Goal: Information Seeking & Learning: Learn about a topic

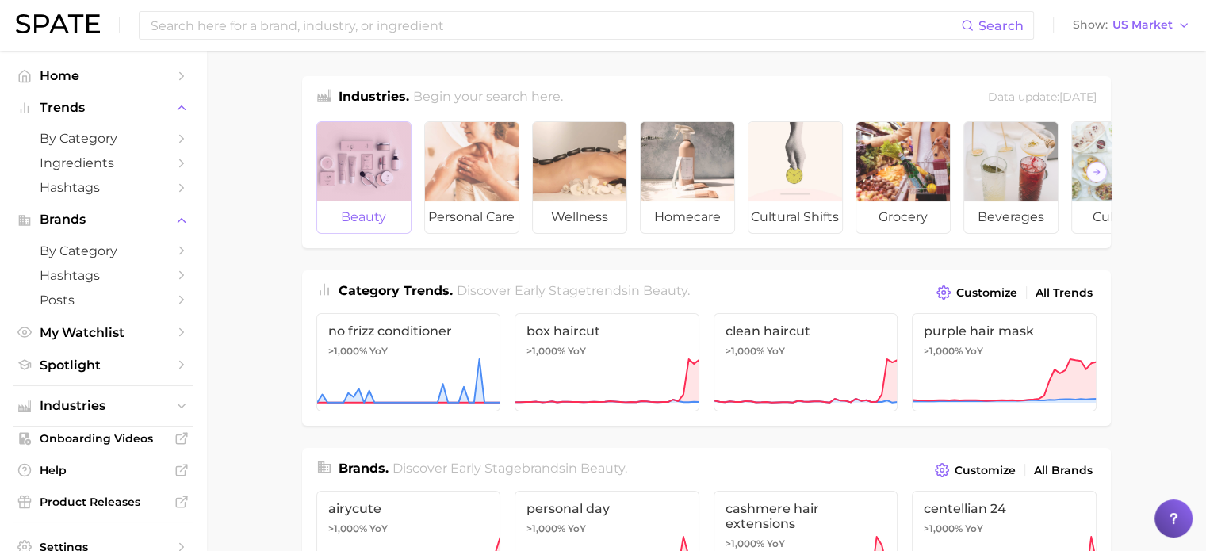
click at [367, 167] on div at bounding box center [364, 161] width 94 height 79
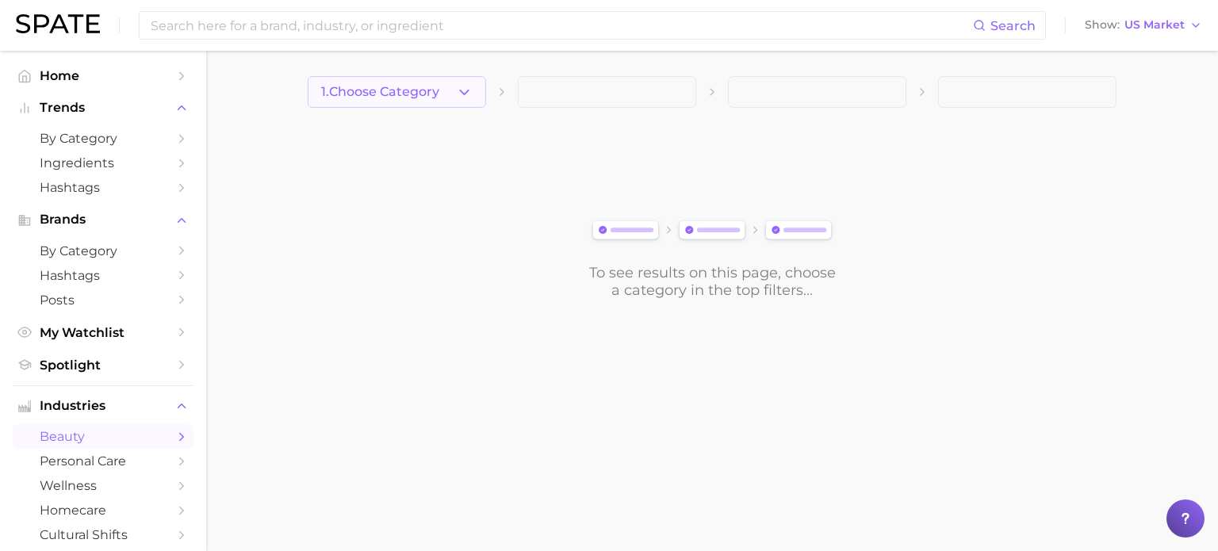
click at [469, 91] on icon "button" at bounding box center [464, 92] width 17 height 17
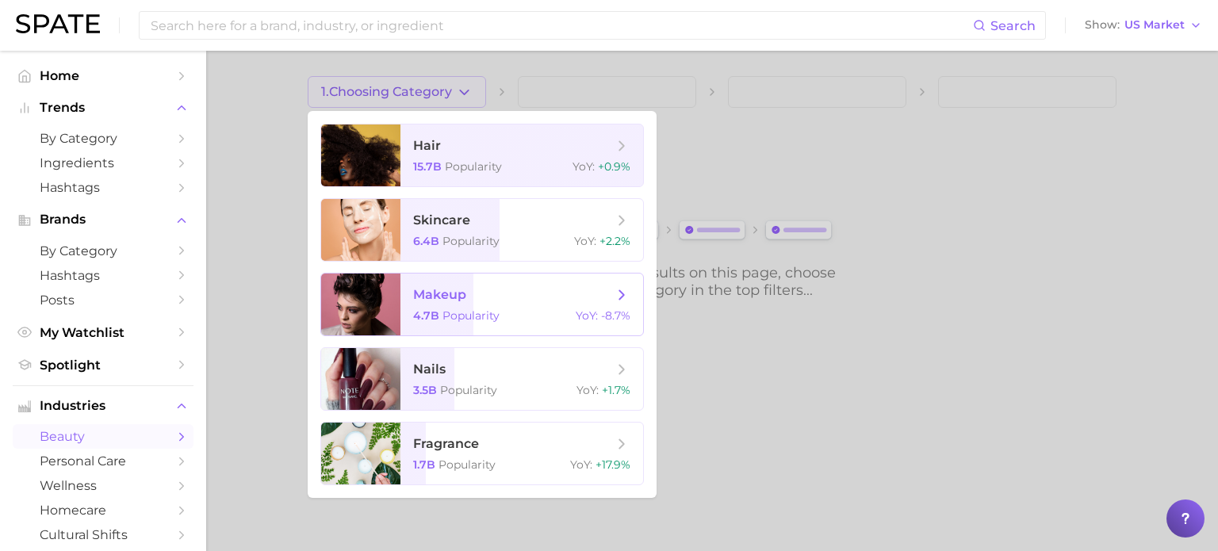
click at [377, 299] on div at bounding box center [360, 304] width 79 height 62
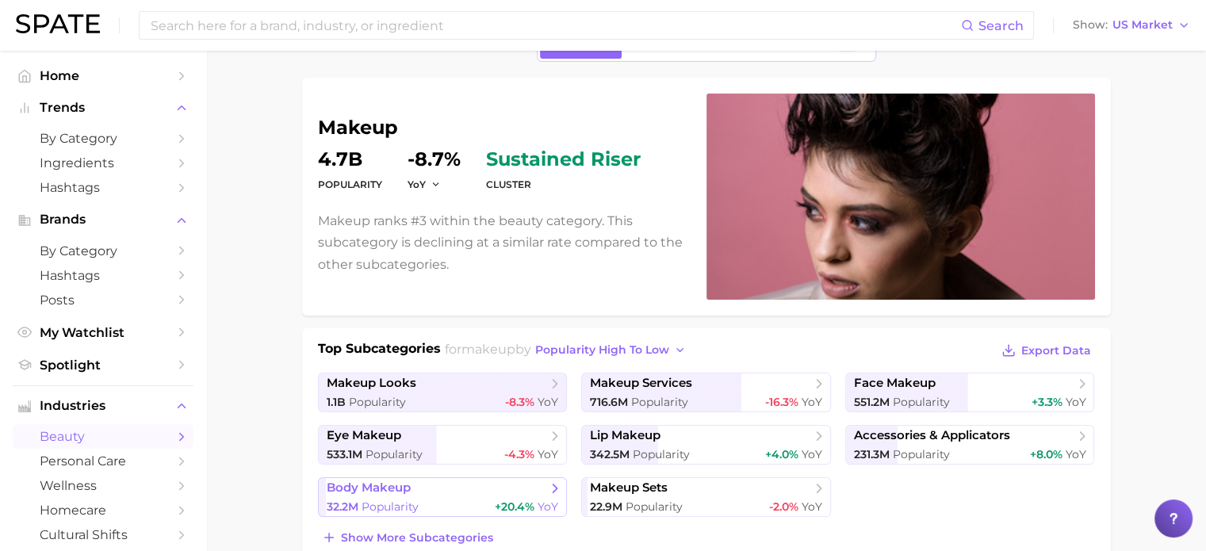
scroll to position [91, 0]
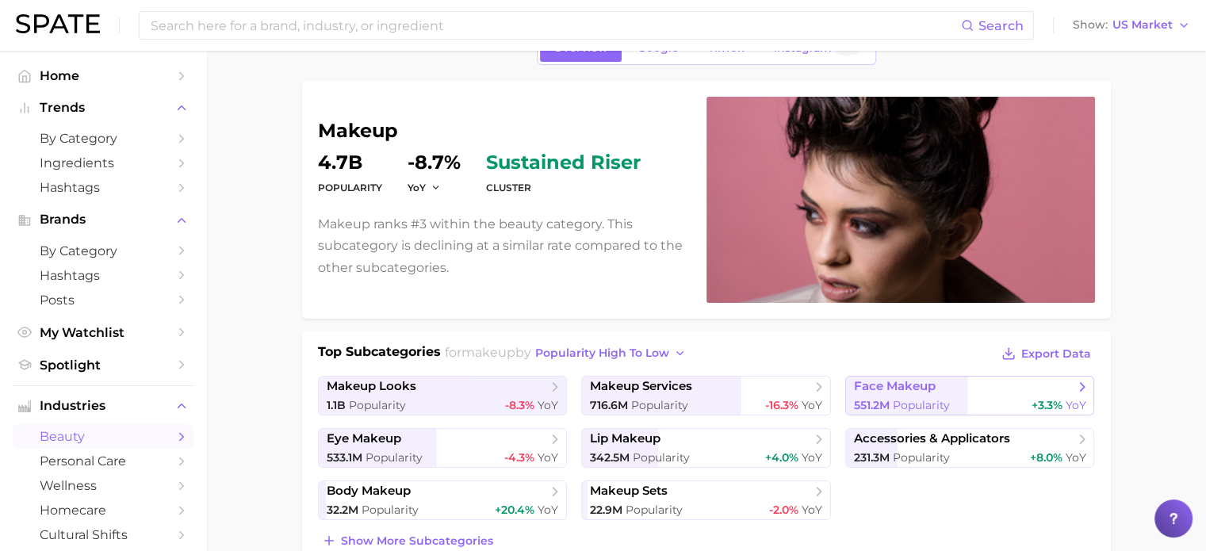
click at [931, 398] on span "Popularity" at bounding box center [921, 405] width 57 height 14
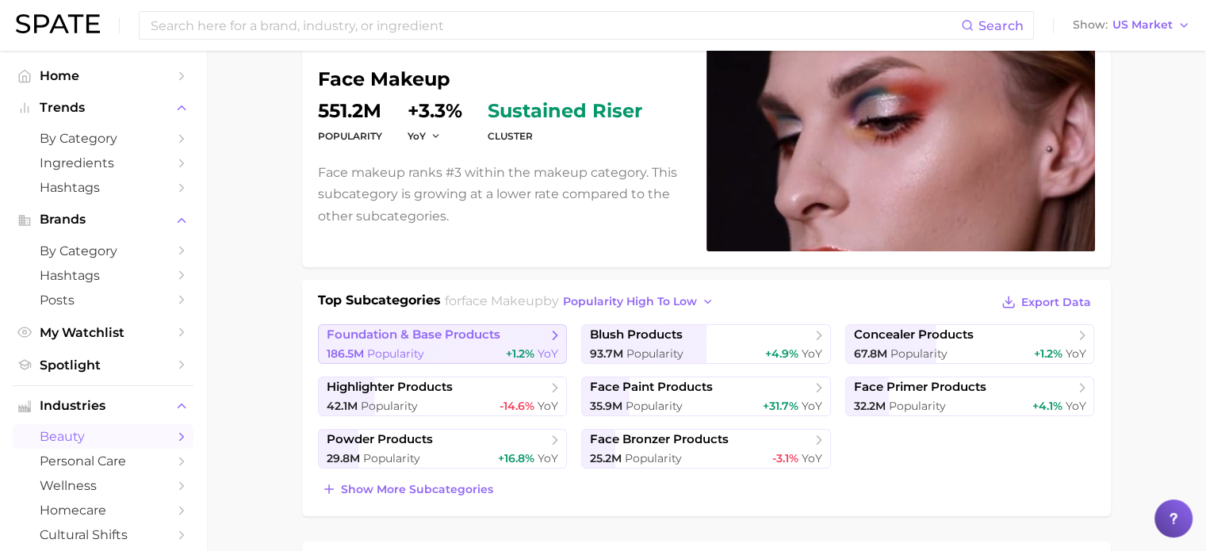
scroll to position [144, 0]
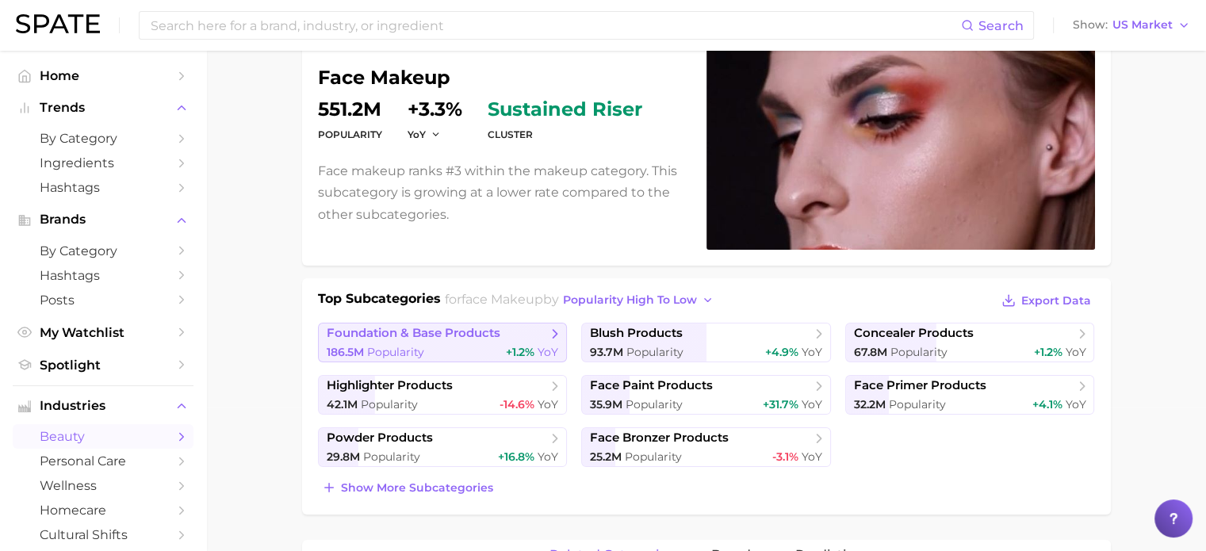
click at [377, 335] on span "foundation & base products" at bounding box center [414, 333] width 174 height 15
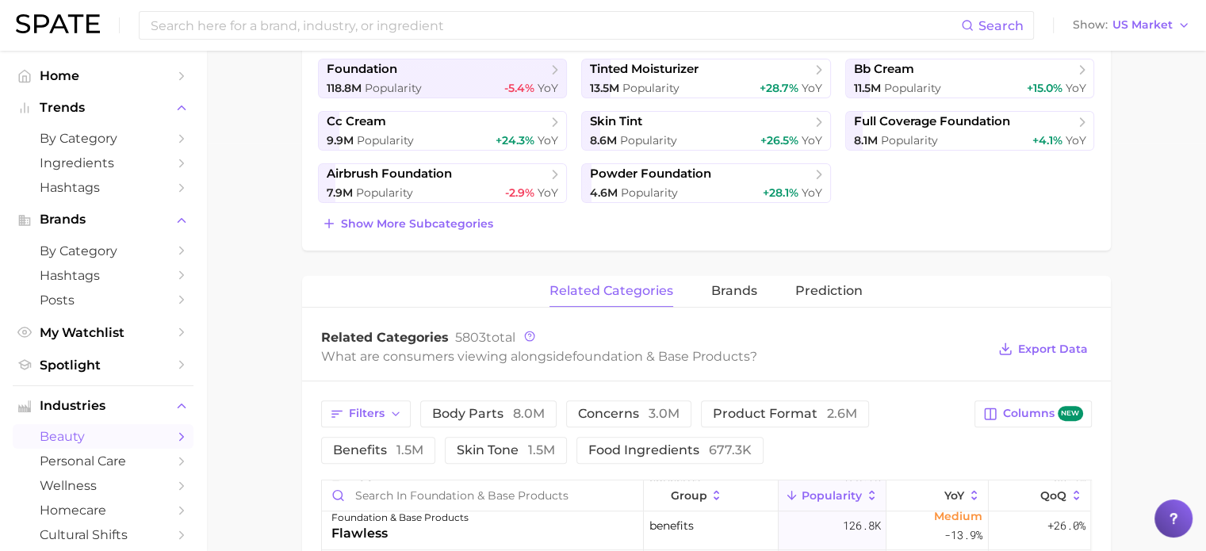
scroll to position [407, 0]
click at [739, 287] on span "brands" at bounding box center [734, 292] width 46 height 14
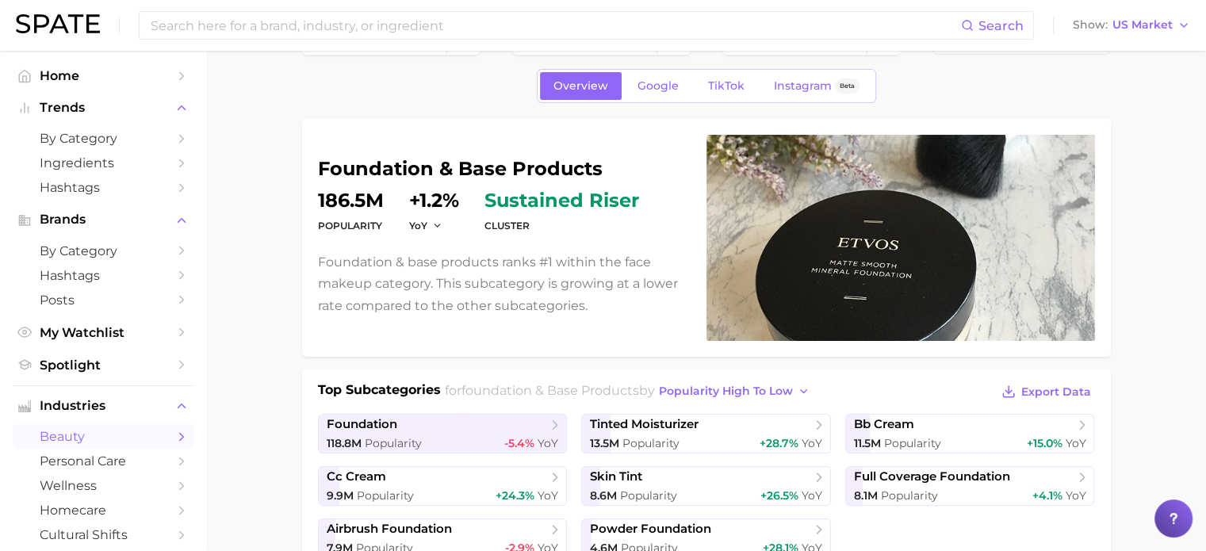
scroll to position [0, 0]
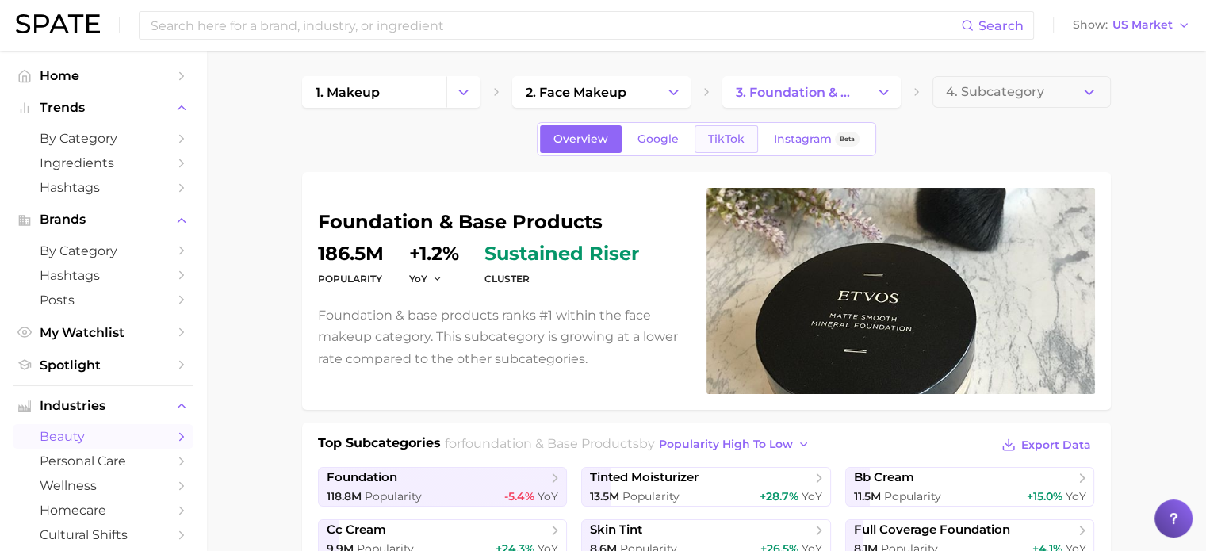
click at [727, 145] on span "TikTok" at bounding box center [726, 138] width 36 height 13
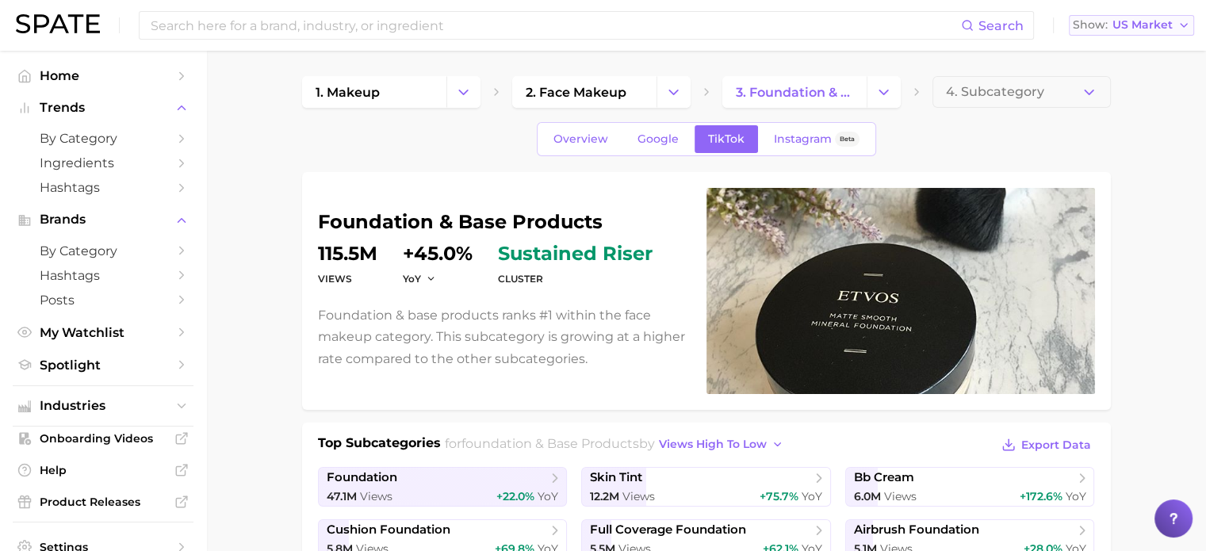
click at [1151, 28] on span "US Market" at bounding box center [1142, 25] width 60 height 9
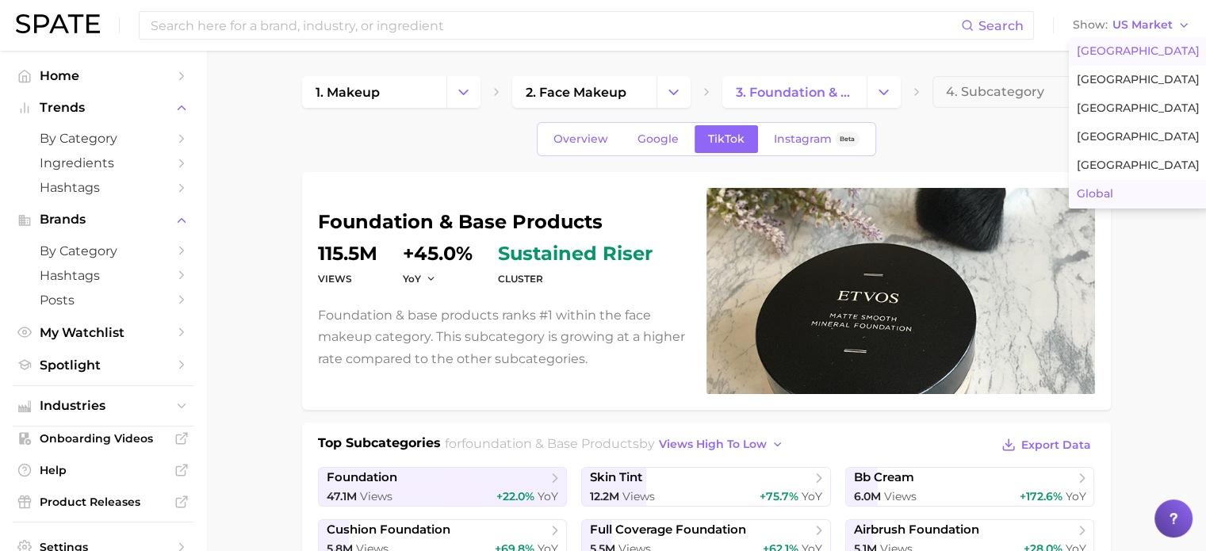
click at [1122, 197] on button "Global" at bounding box center [1138, 194] width 139 height 29
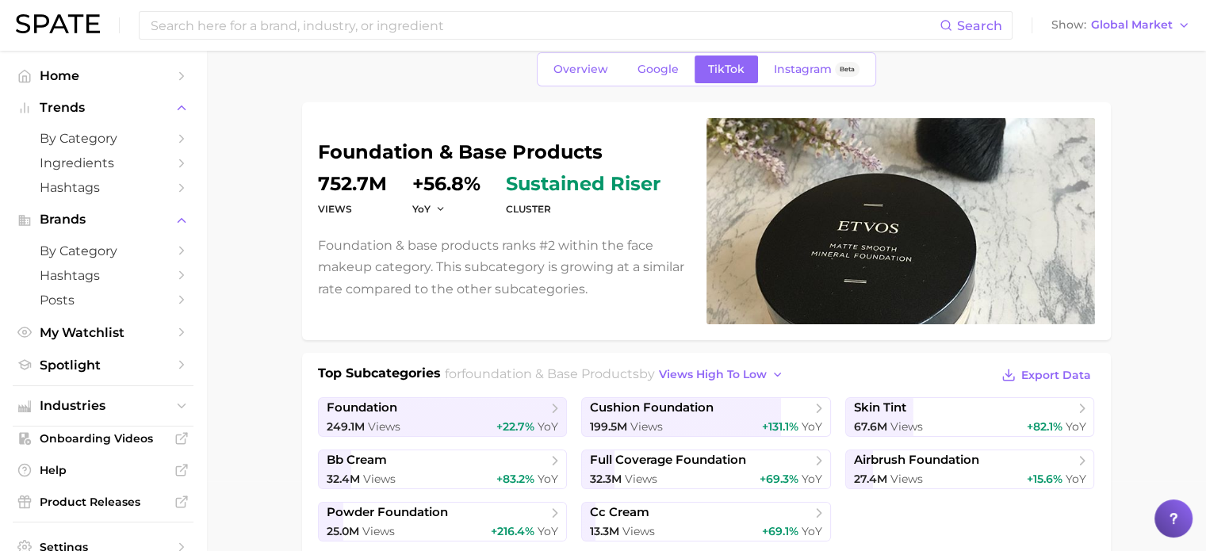
scroll to position [72, 0]
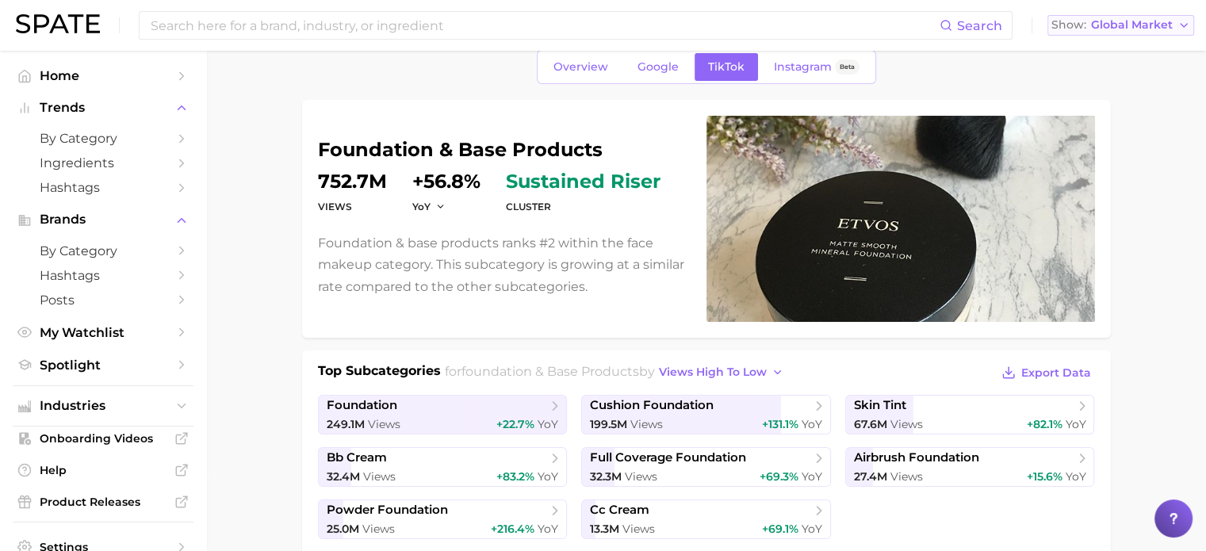
click at [1160, 32] on button "Show Global Market" at bounding box center [1120, 25] width 147 height 21
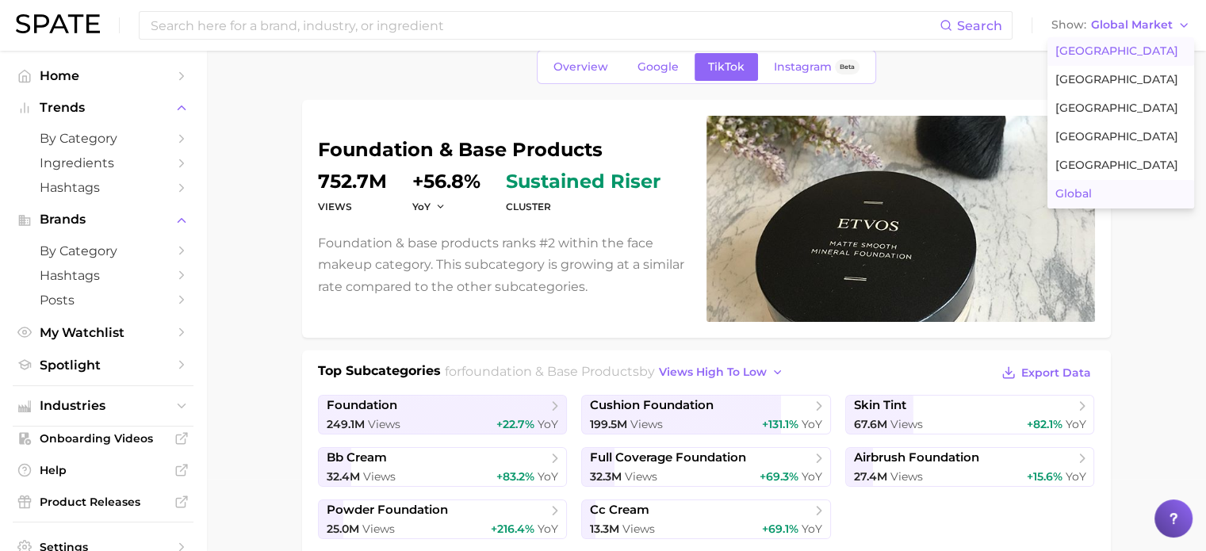
drag, startPoint x: 1108, startPoint y: 52, endPoint x: 1084, endPoint y: 86, distance: 42.0
click at [1108, 52] on span "[GEOGRAPHIC_DATA]" at bounding box center [1116, 50] width 123 height 13
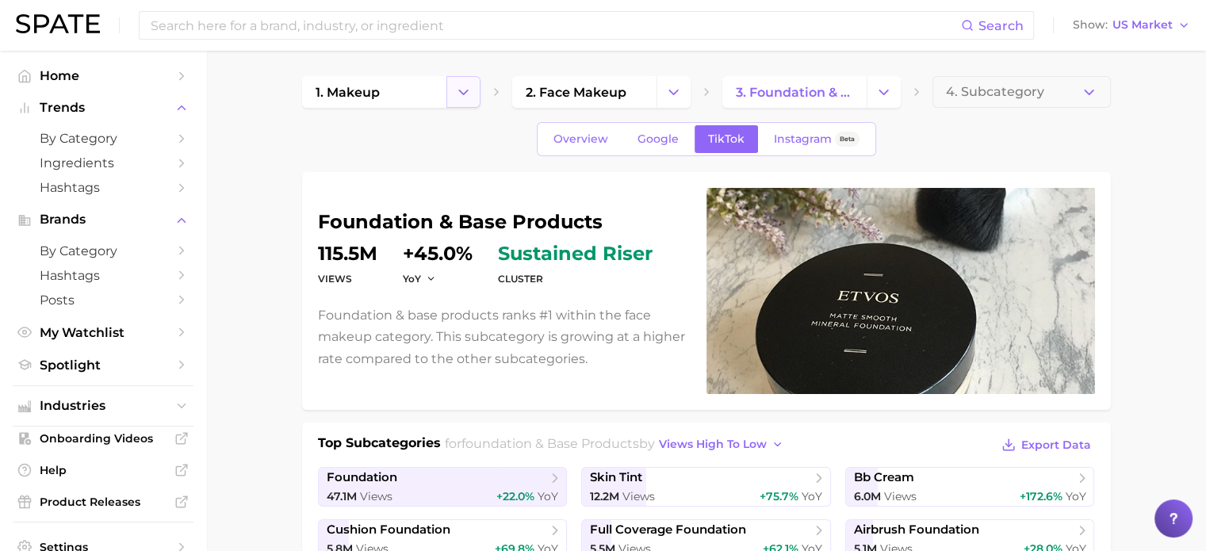
click at [461, 90] on icon "Change Category" at bounding box center [463, 92] width 17 height 17
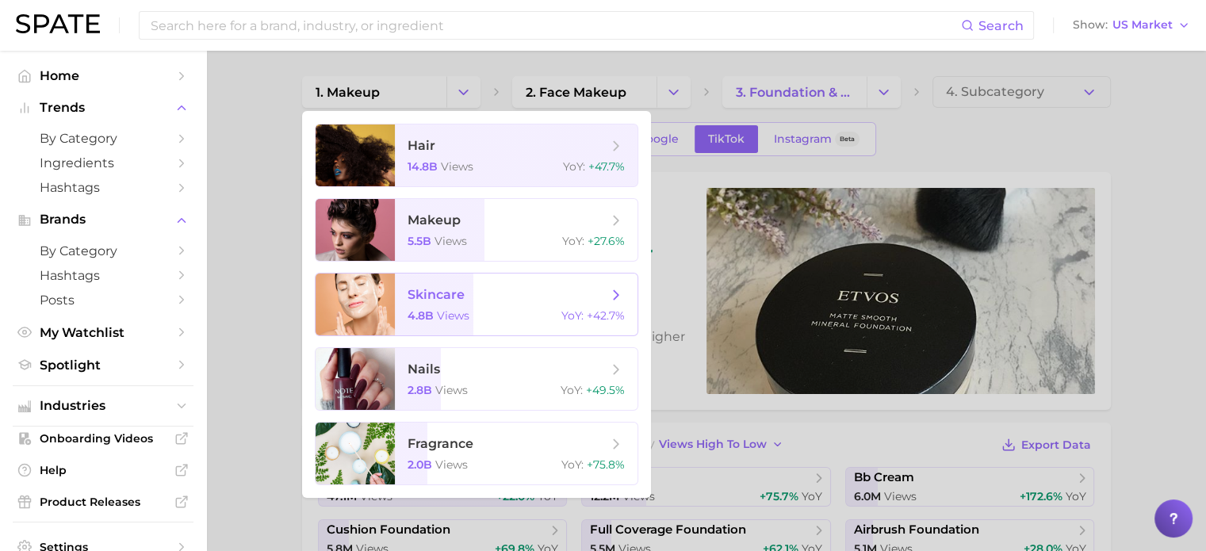
click at [423, 300] on span "skincare" at bounding box center [435, 294] width 57 height 15
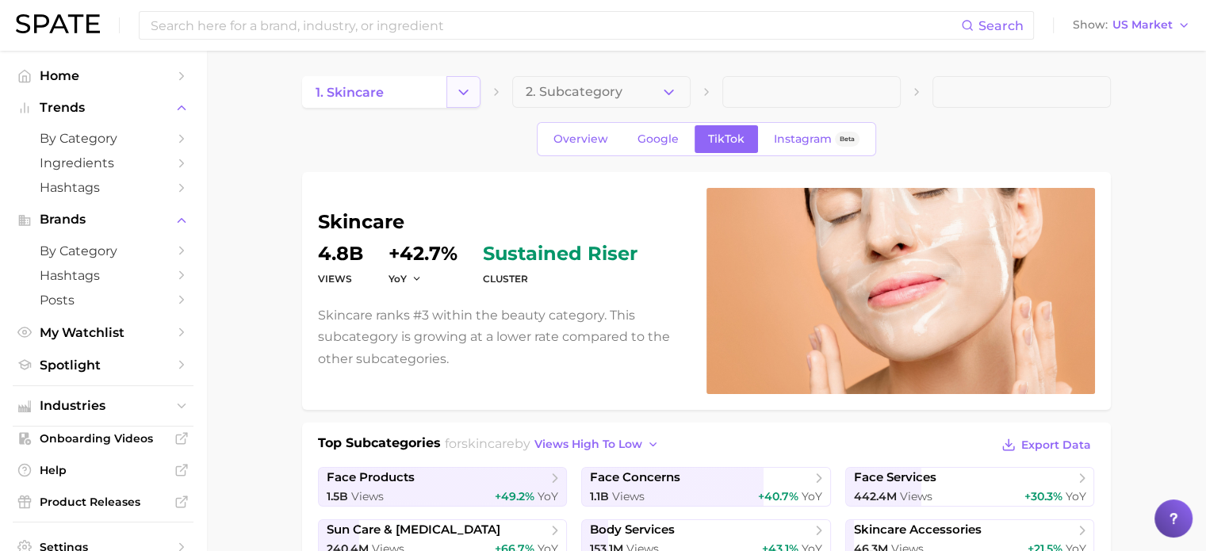
click at [465, 97] on icon "Change Category" at bounding box center [463, 92] width 17 height 17
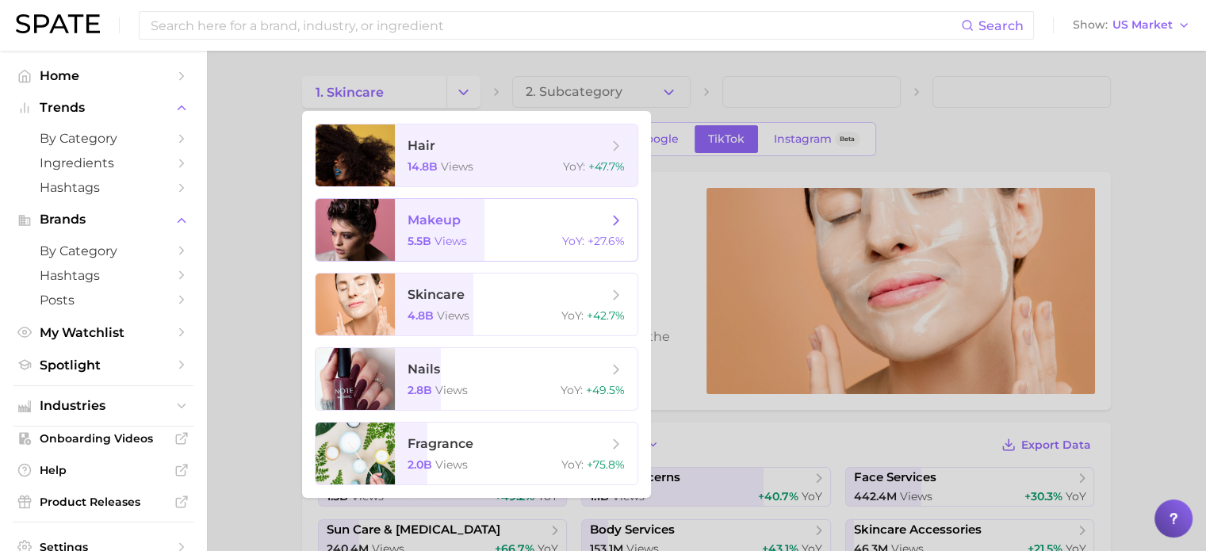
click at [449, 238] on span "views" at bounding box center [450, 241] width 33 height 14
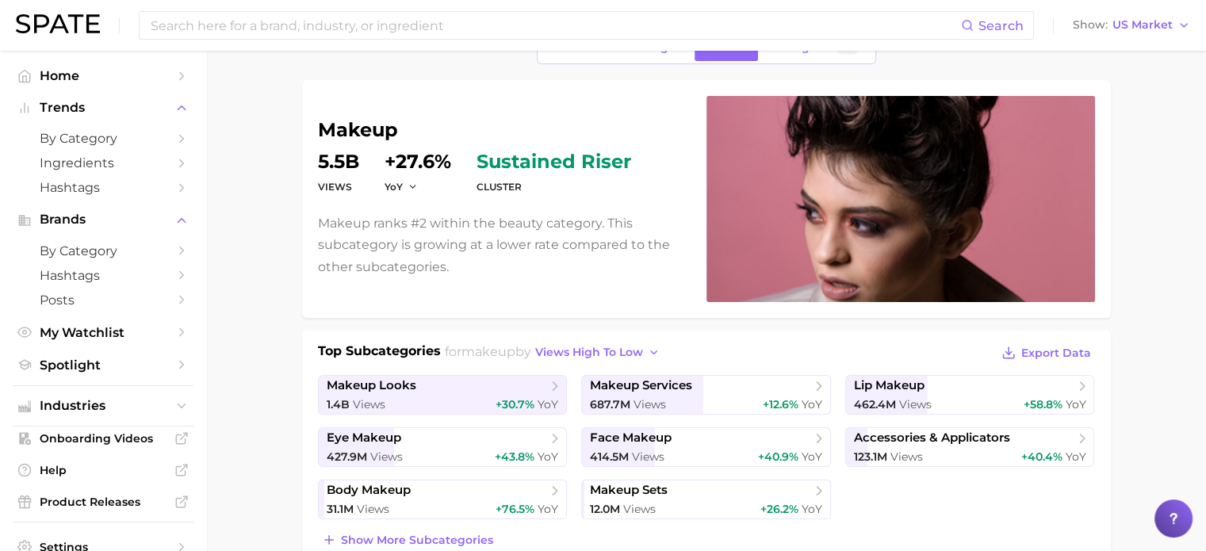
scroll to position [95, 0]
